Goal: Task Accomplishment & Management: Manage account settings

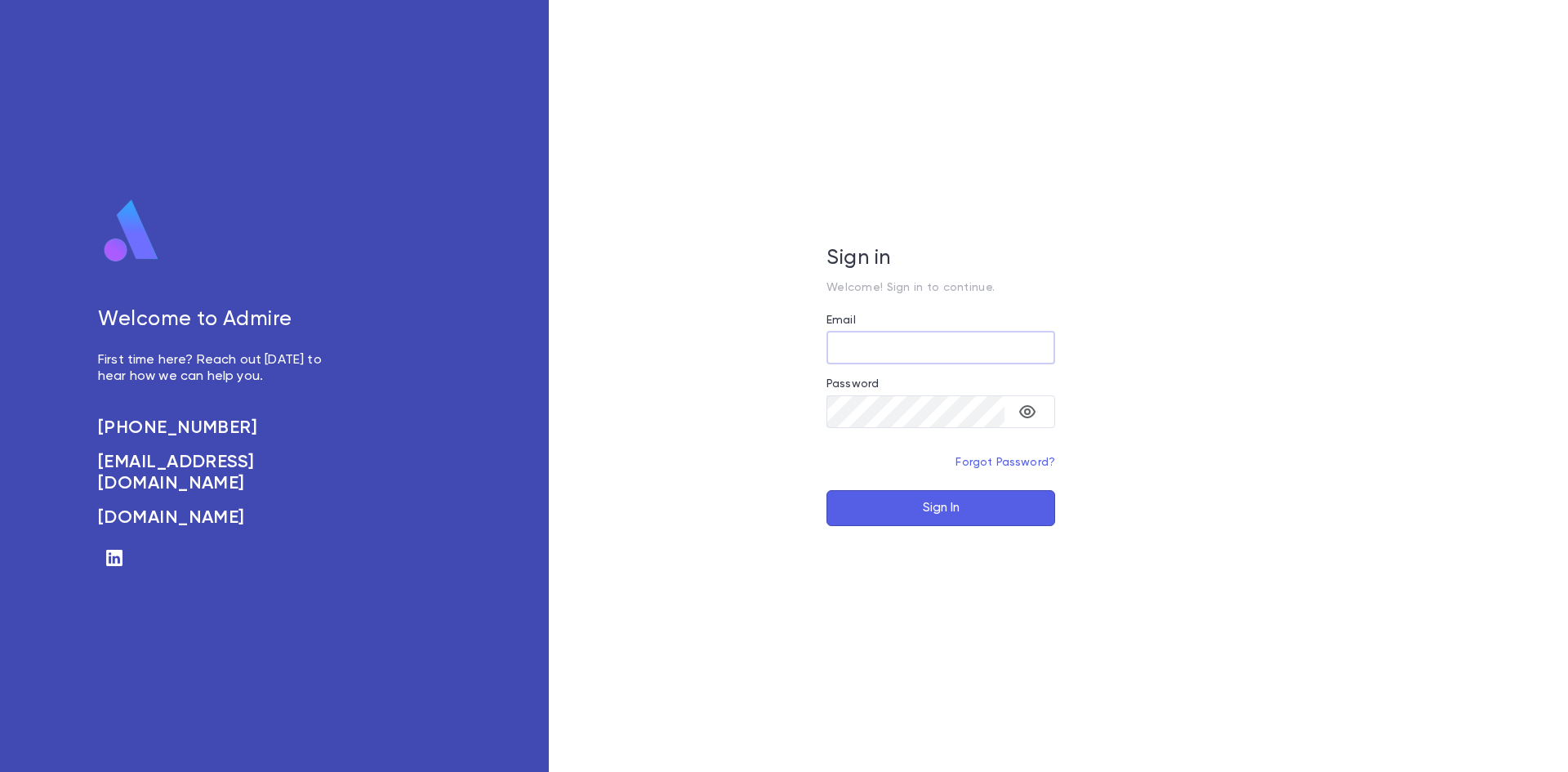
type input "**********"
click at [918, 494] on button "Sign In" at bounding box center [940, 508] width 229 height 36
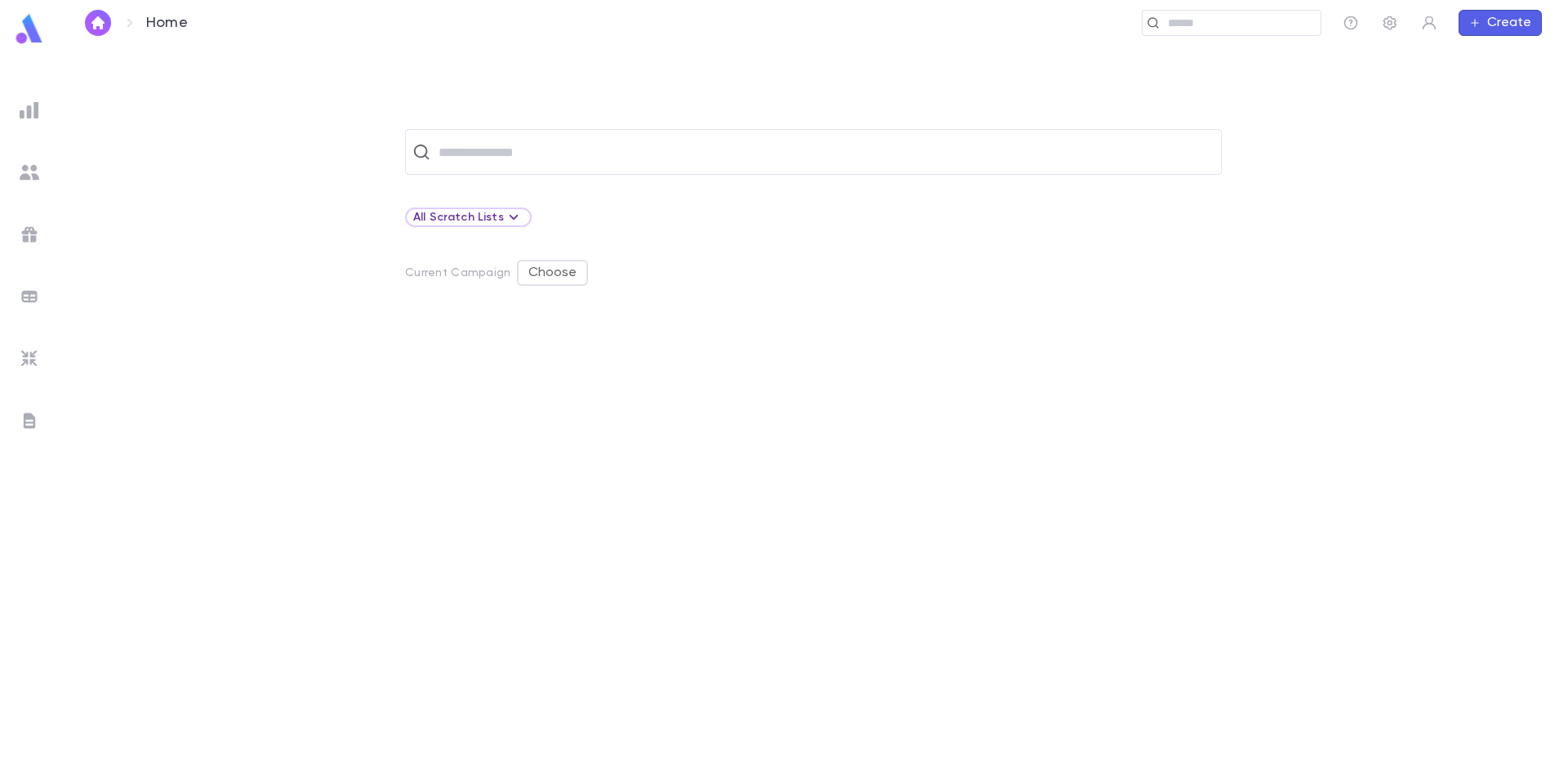
click at [28, 168] on img at bounding box center [29, 172] width 19 height 19
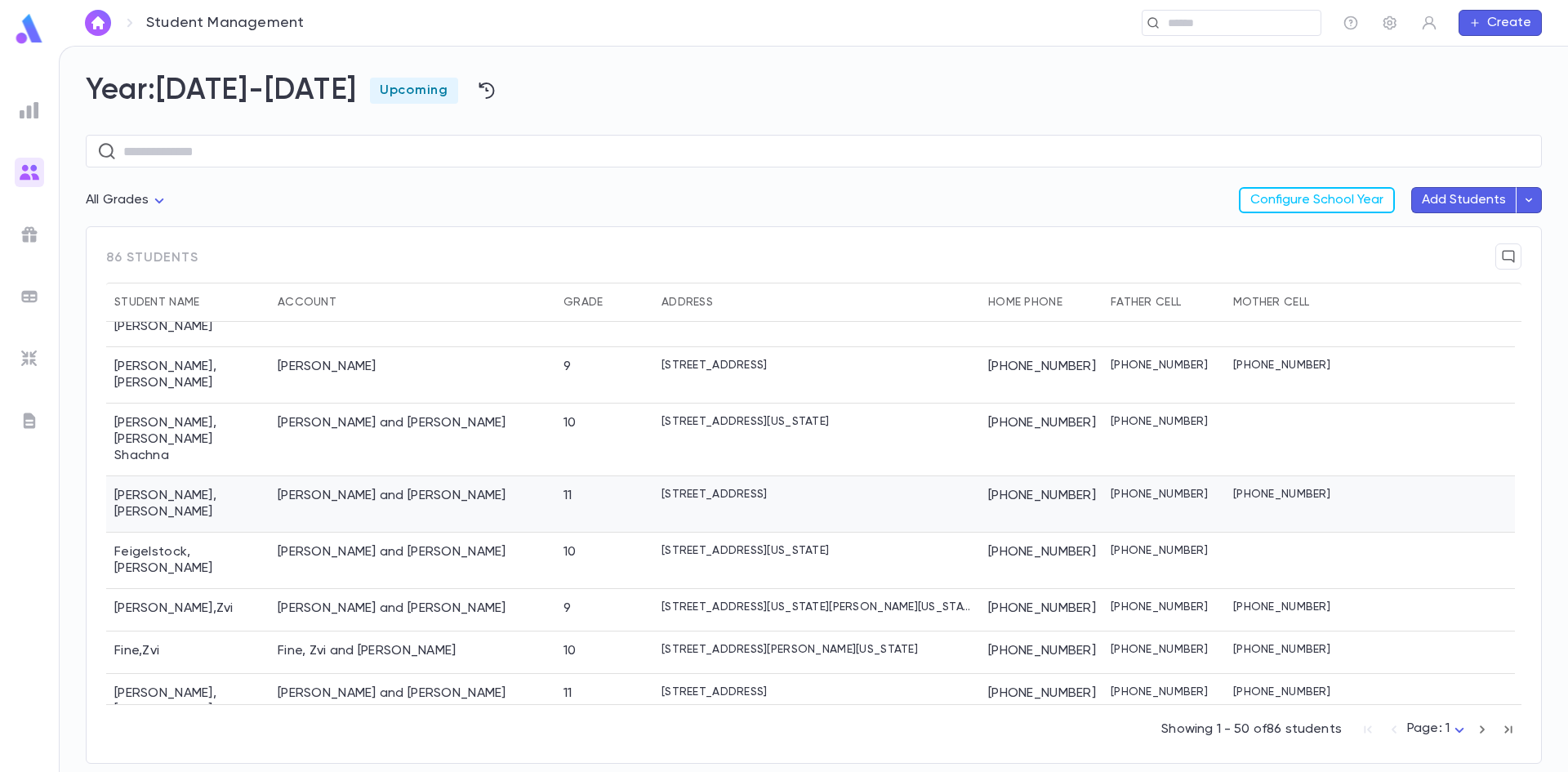
scroll to position [735, 0]
